Goal: Transaction & Acquisition: Purchase product/service

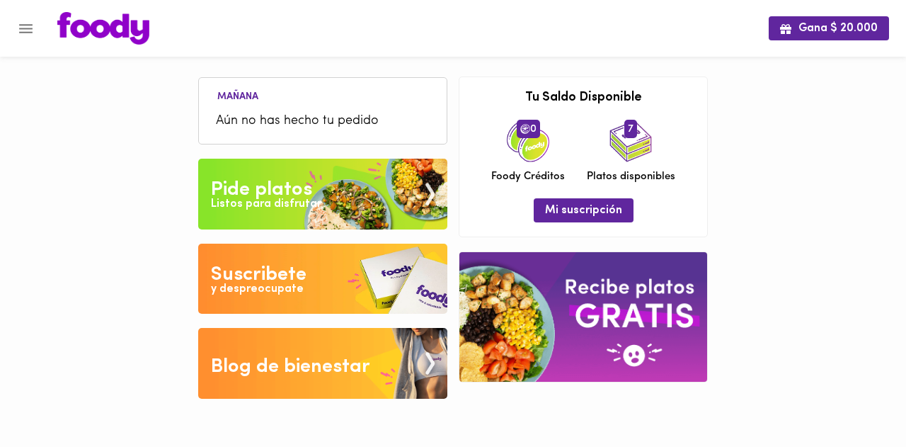
click at [307, 190] on div "Pide platos" at bounding box center [261, 190] width 101 height 28
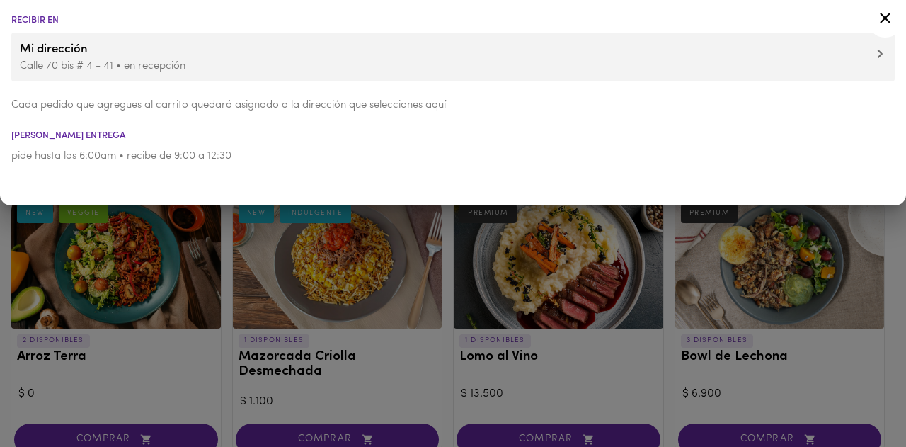
click at [885, 15] on icon at bounding box center [886, 18] width 18 height 18
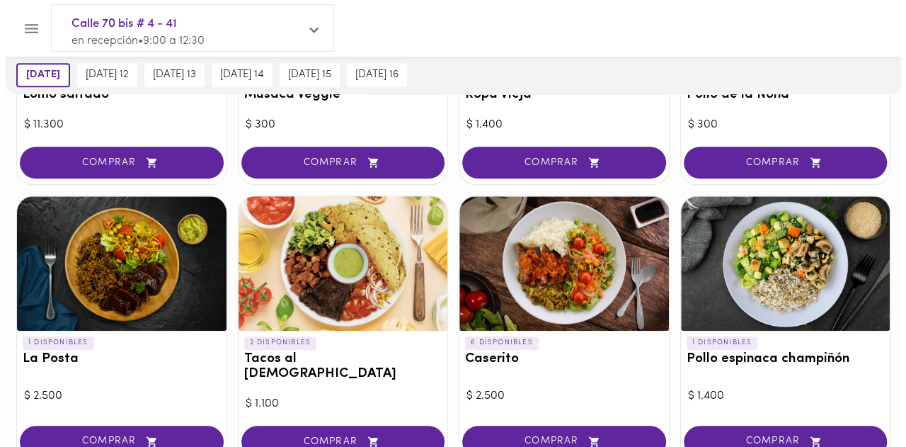
scroll to position [637, 0]
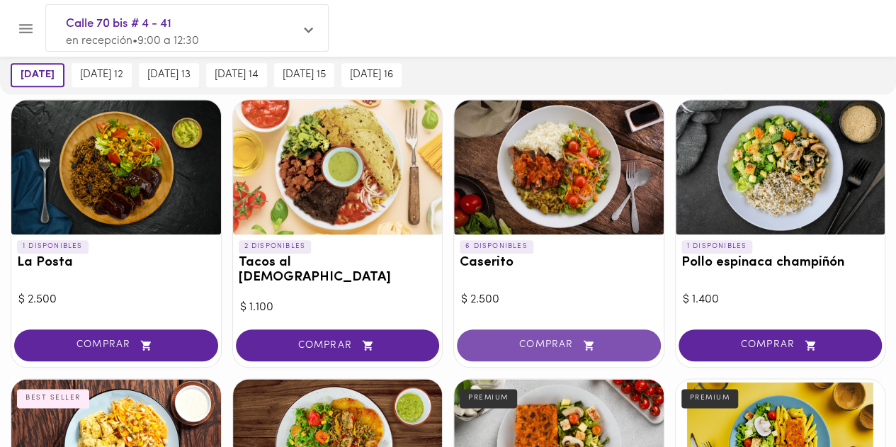
click at [568, 339] on span "COMPRAR" at bounding box center [558, 345] width 169 height 12
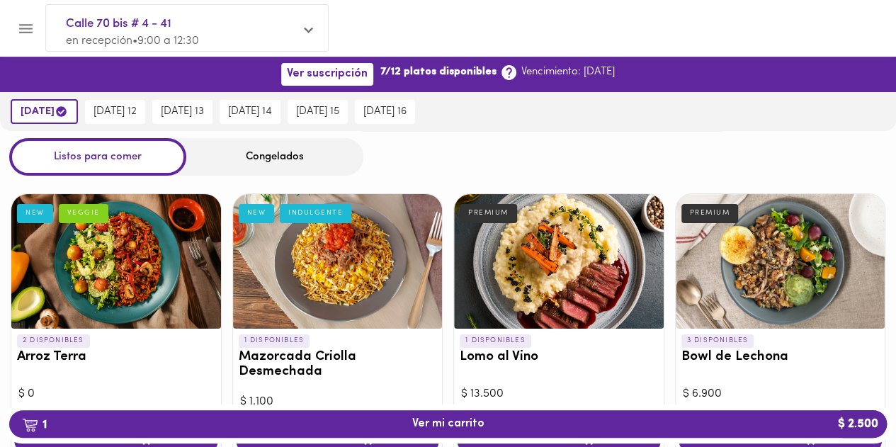
scroll to position [0, 0]
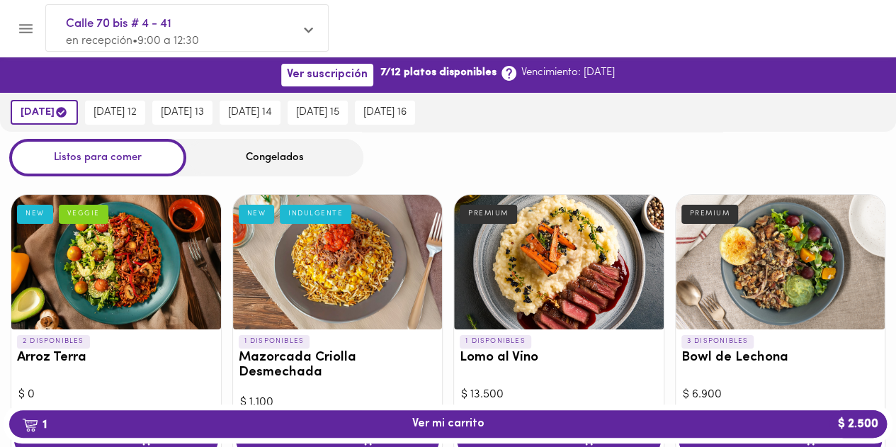
click at [21, 24] on icon "Menu" at bounding box center [25, 28] width 13 height 9
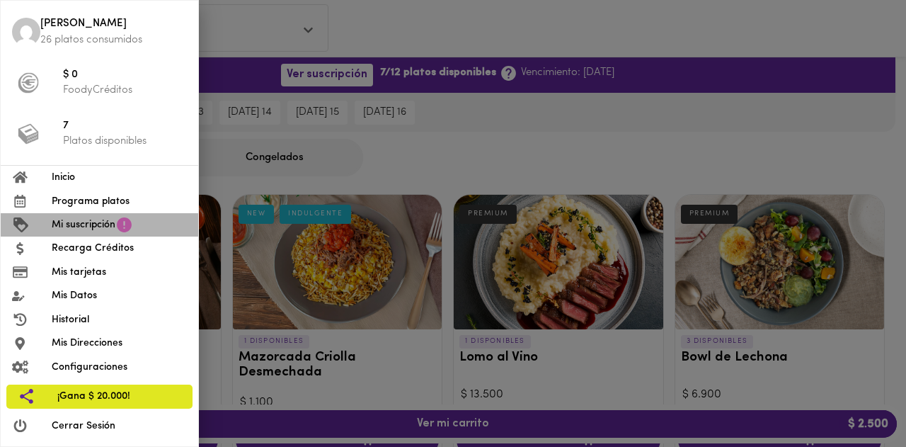
click at [95, 220] on span "Mi suscripción" at bounding box center [84, 224] width 64 height 15
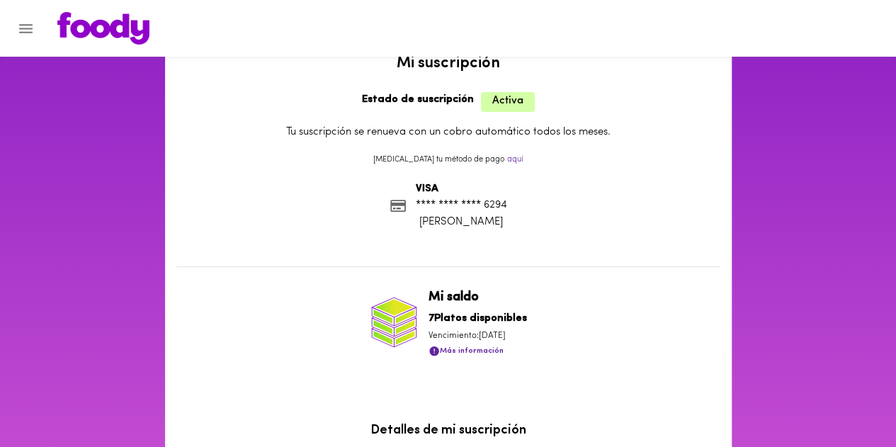
scroll to position [71, 0]
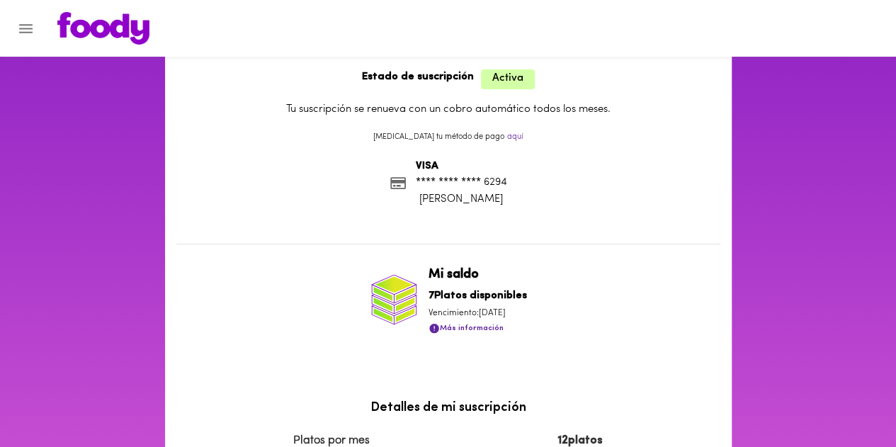
click at [456, 329] on span "Más información" at bounding box center [465, 328] width 75 height 18
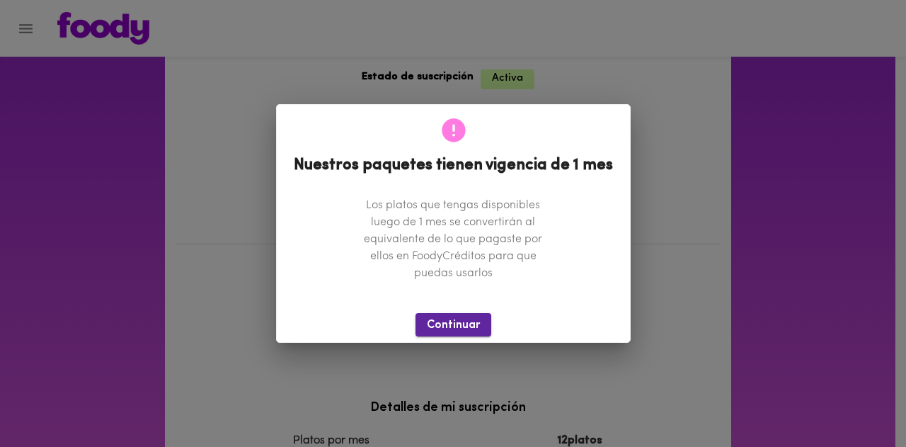
click at [450, 319] on span "Continuar" at bounding box center [453, 325] width 53 height 13
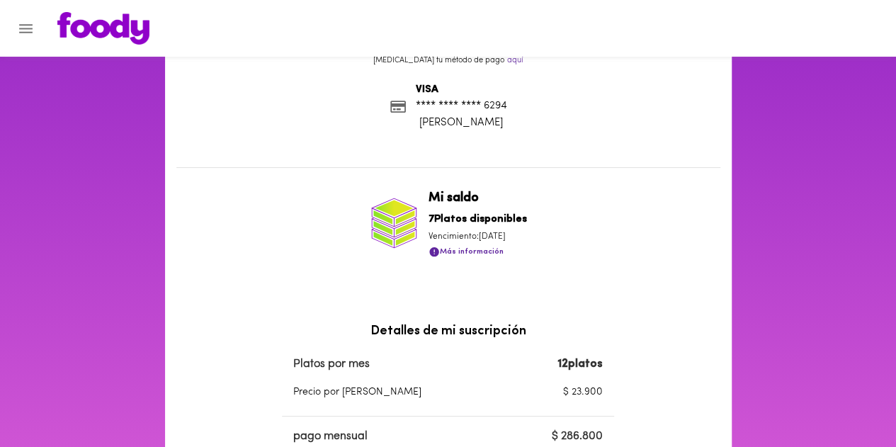
scroll to position [0, 0]
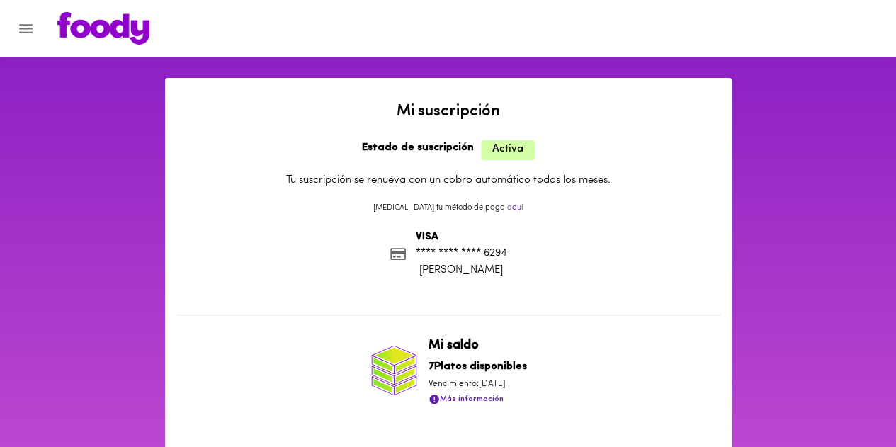
click at [16, 30] on button "Menu" at bounding box center [25, 28] width 35 height 35
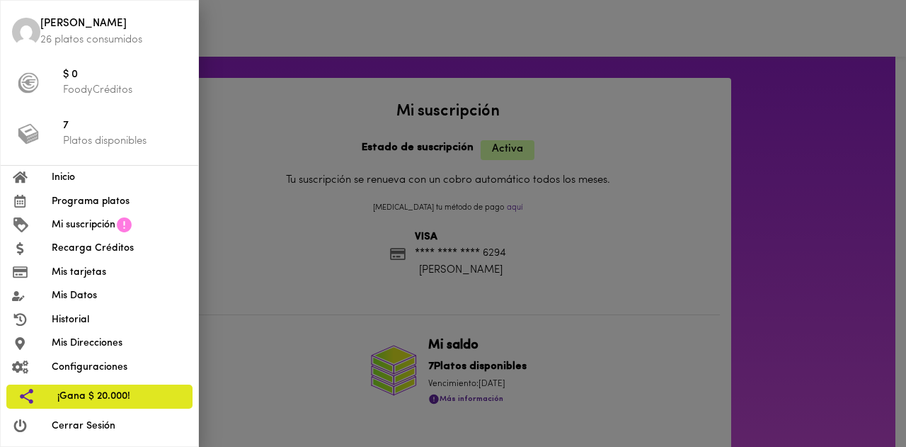
click at [268, 189] on div at bounding box center [453, 223] width 906 height 447
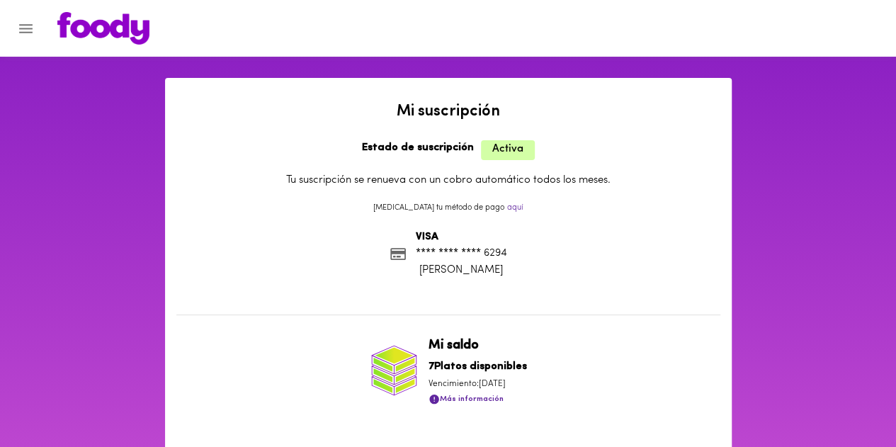
click at [21, 37] on icon "Menu" at bounding box center [26, 29] width 18 height 18
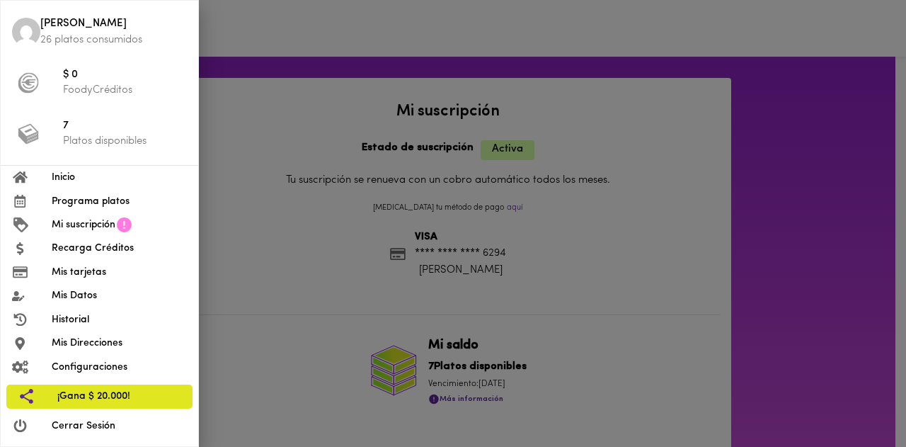
click at [81, 184] on span "Inicio" at bounding box center [119, 177] width 135 height 15
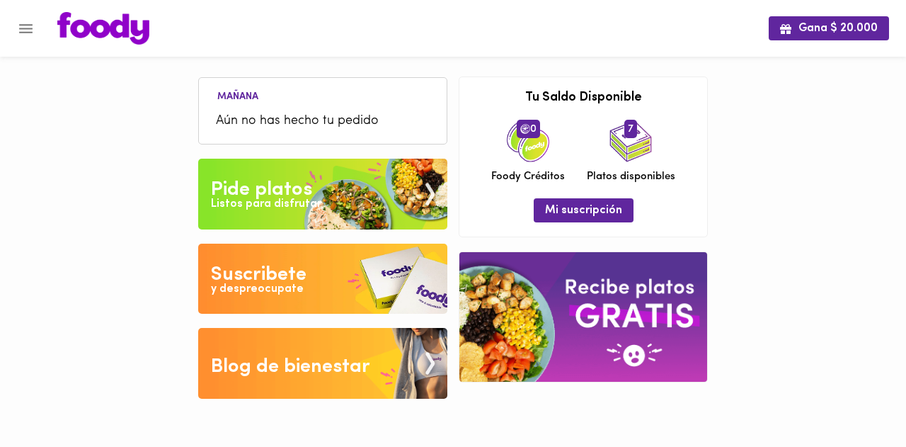
click at [273, 190] on div "Pide platos" at bounding box center [261, 190] width 101 height 28
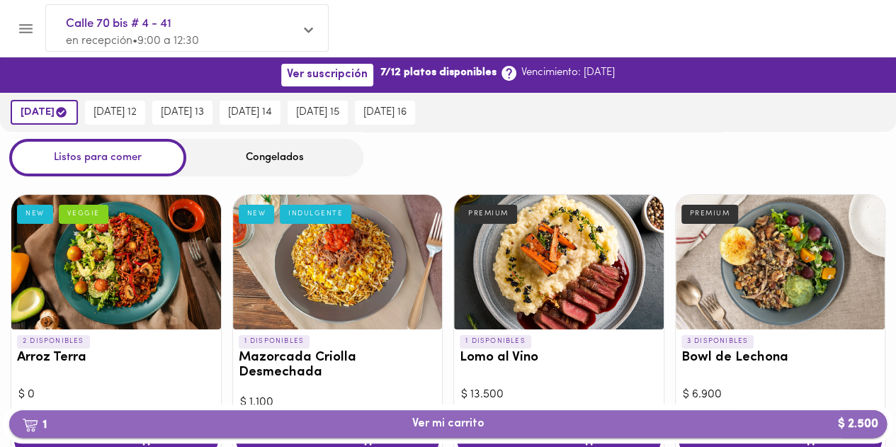
click at [419, 430] on span "1 Ver mi carrito $ 2.500" at bounding box center [448, 423] width 72 height 13
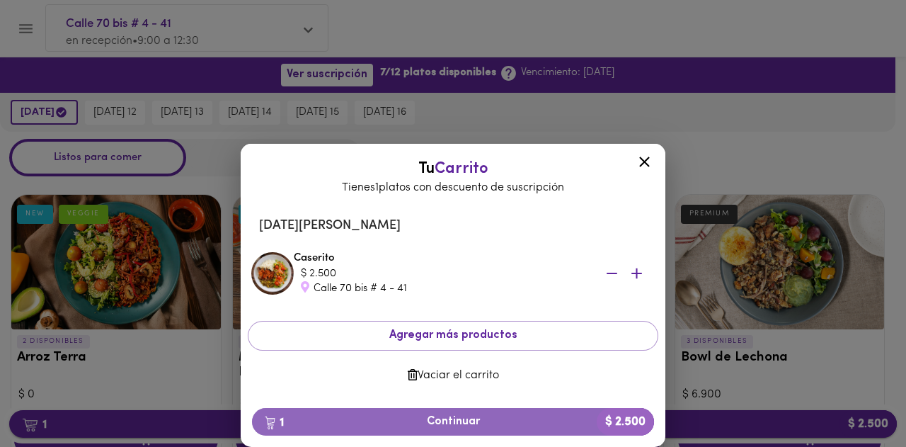
click at [419, 430] on button "1 Continuar $ 2.500" at bounding box center [453, 422] width 402 height 28
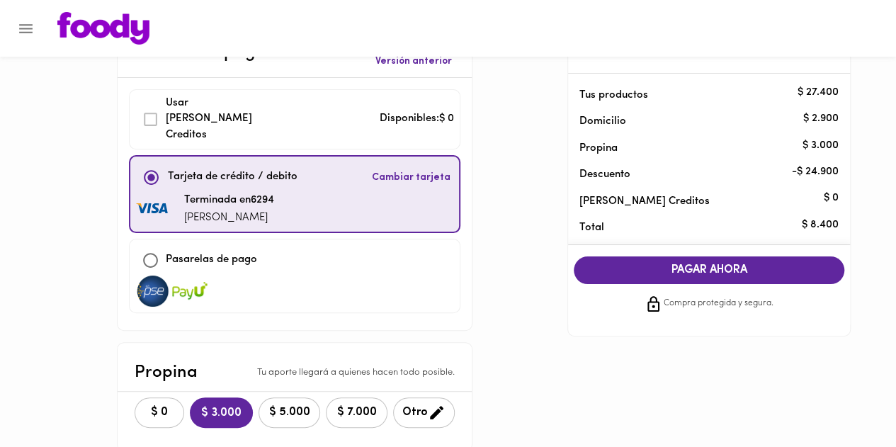
scroll to position [71, 0]
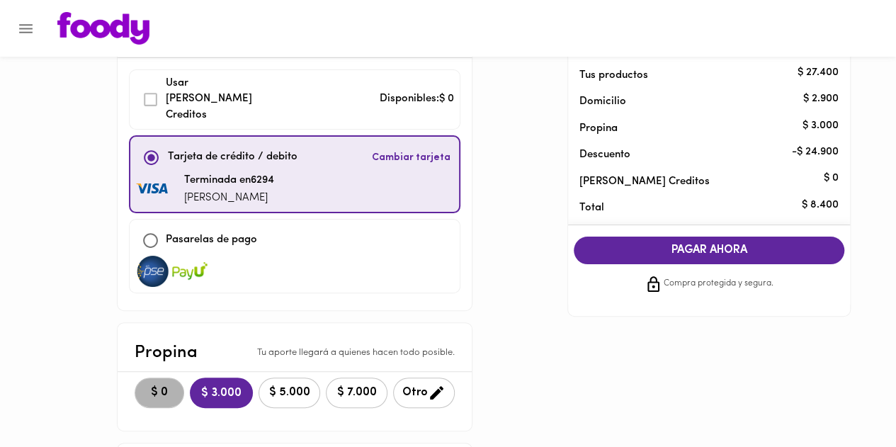
click at [161, 386] on span "$ 0" at bounding box center [159, 392] width 31 height 13
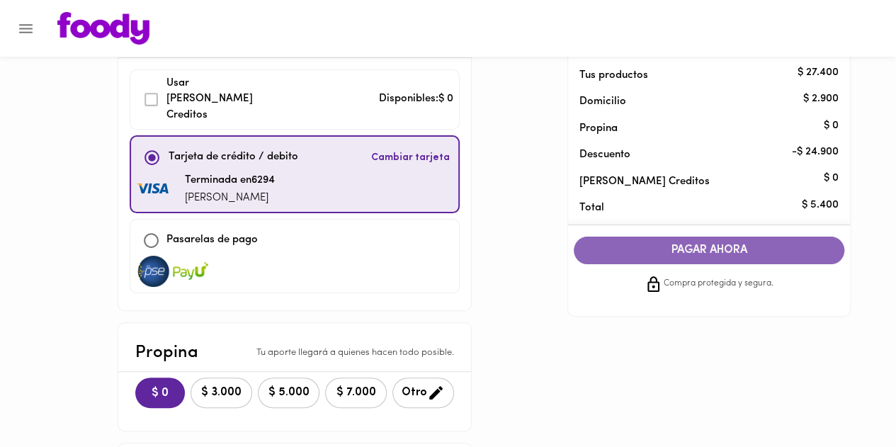
click at [743, 256] on span "PAGAR AHORA" at bounding box center [709, 250] width 242 height 13
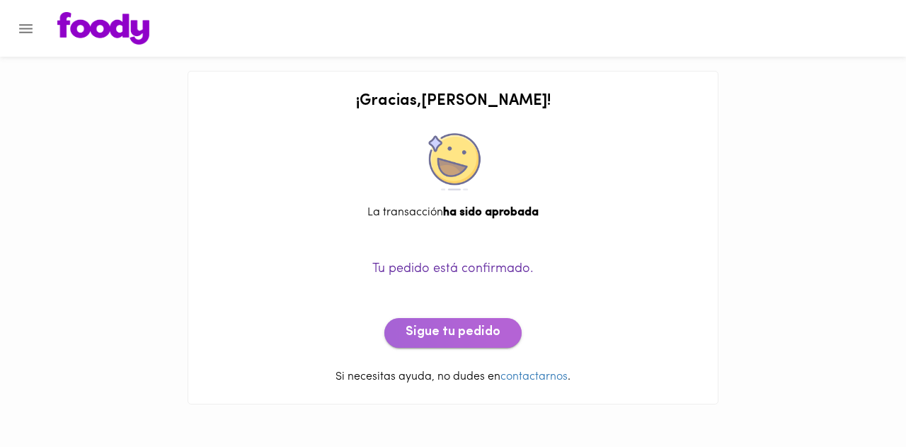
click at [457, 343] on button "Sigue tu pedido" at bounding box center [452, 333] width 137 height 30
